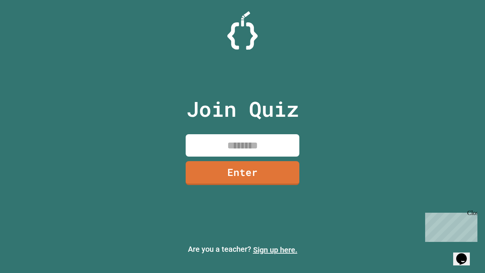
click at [275, 250] on link "Sign up here." at bounding box center [275, 249] width 44 height 9
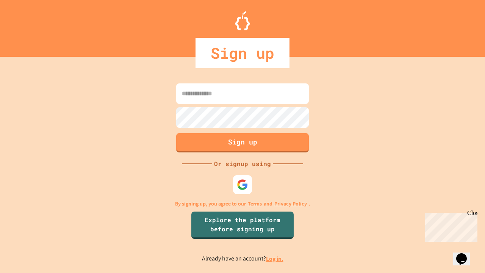
click at [275, 258] on link "Log in." at bounding box center [274, 259] width 17 height 8
